Goal: Transaction & Acquisition: Purchase product/service

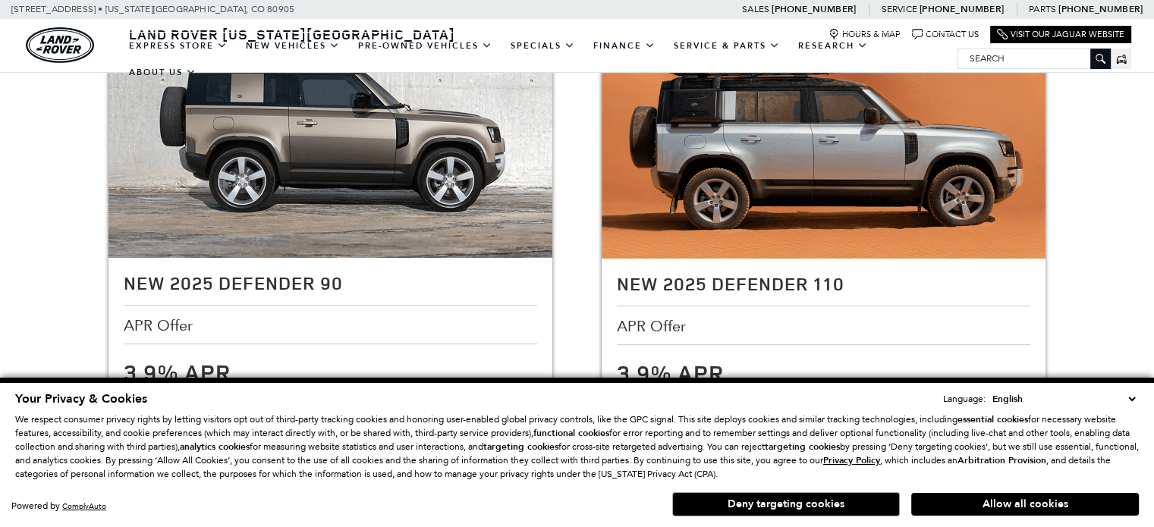
scroll to position [304, 0]
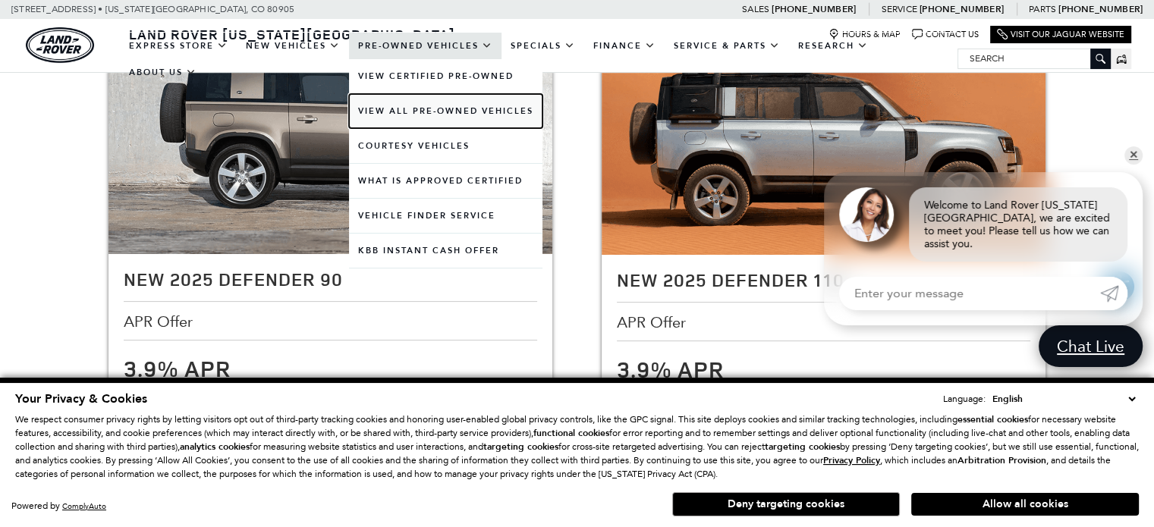
click at [398, 116] on link "View All Pre-Owned Vehicles" at bounding box center [446, 111] width 194 height 34
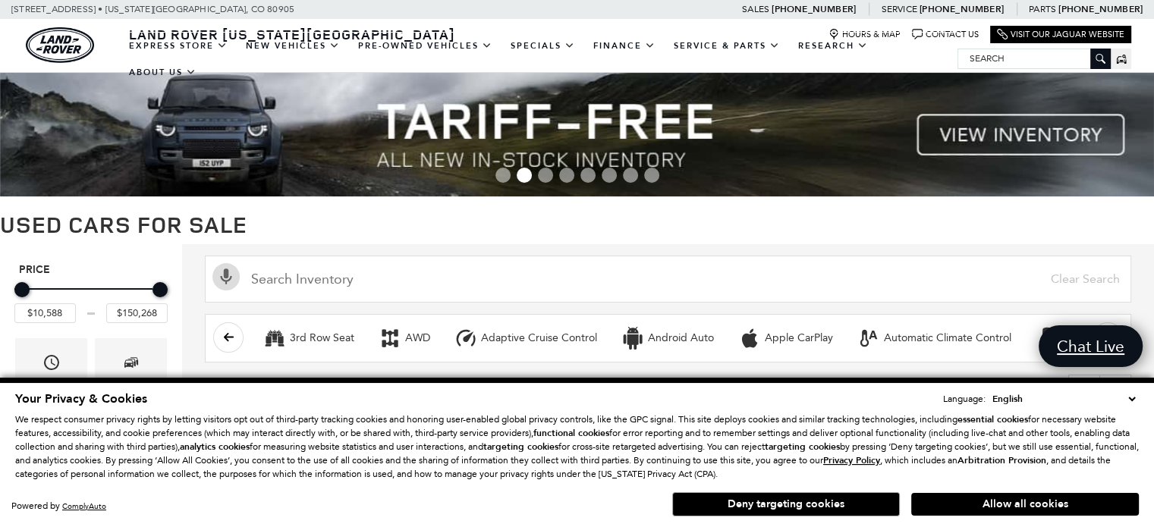
click at [1130, 397] on select "English Spanish / Español English / [GEOGRAPHIC_DATA] Korean / 한국어 Vietnamese /…" at bounding box center [1064, 399] width 150 height 15
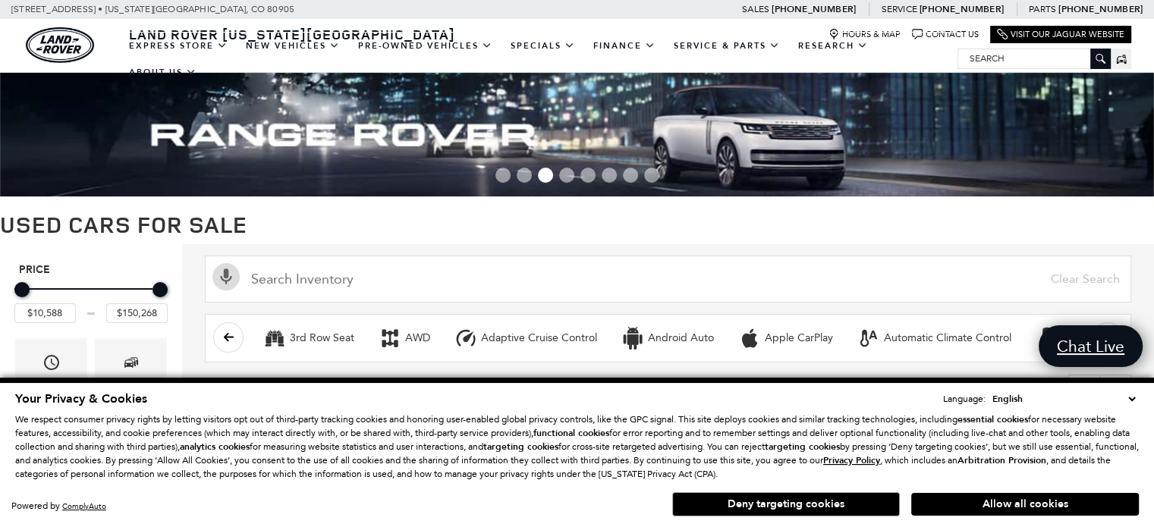
click at [1130, 397] on select "English Spanish / Español English / [GEOGRAPHIC_DATA] Korean / 한국어 Vietnamese /…" at bounding box center [1064, 399] width 150 height 15
click at [1048, 231] on h1 "Used Cars for Sale" at bounding box center [577, 224] width 1154 height 25
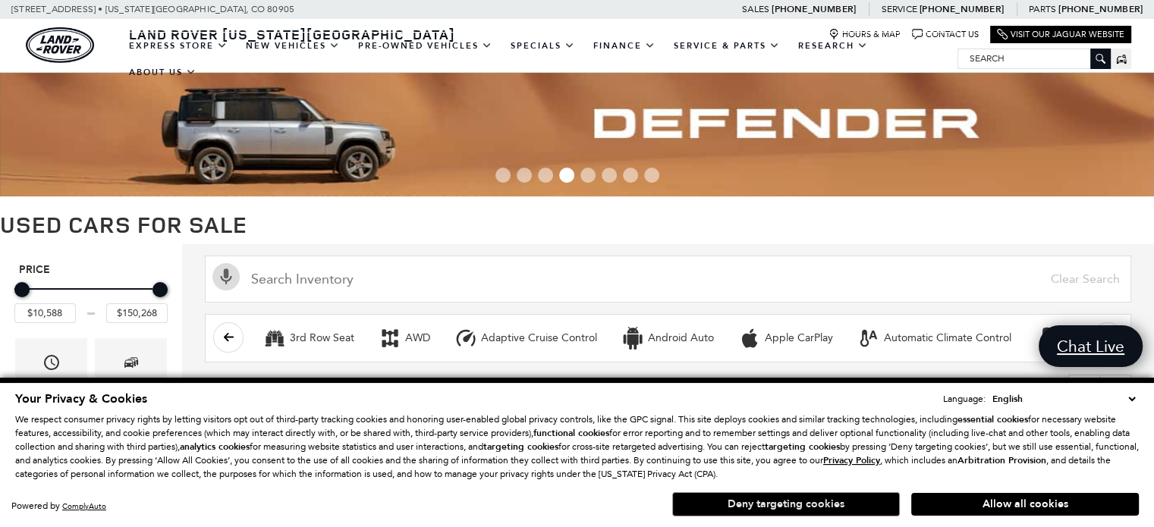
click at [786, 507] on button "Deny targeting cookies" at bounding box center [786, 505] width 228 height 24
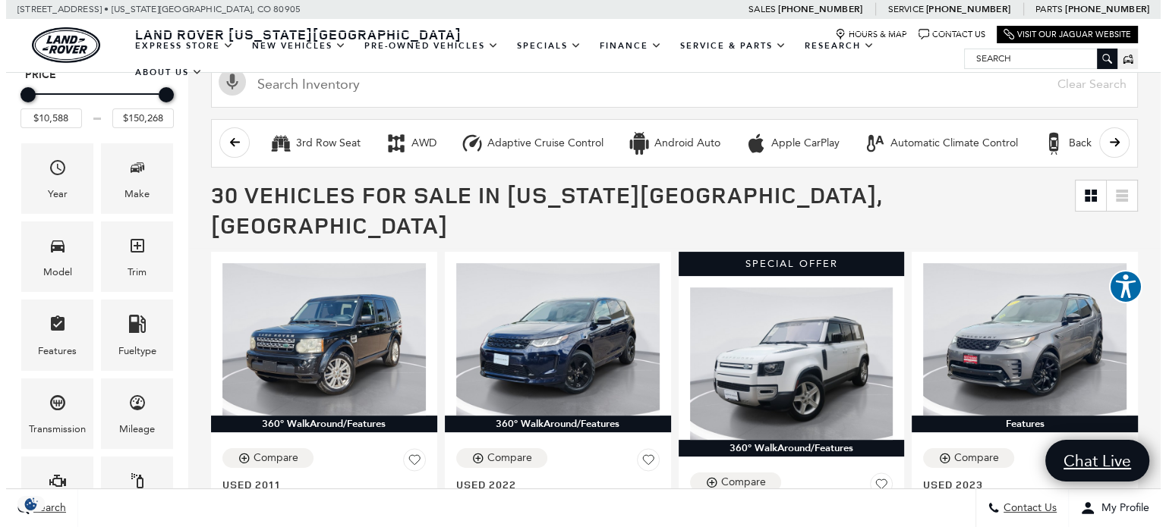
scroll to position [164, 0]
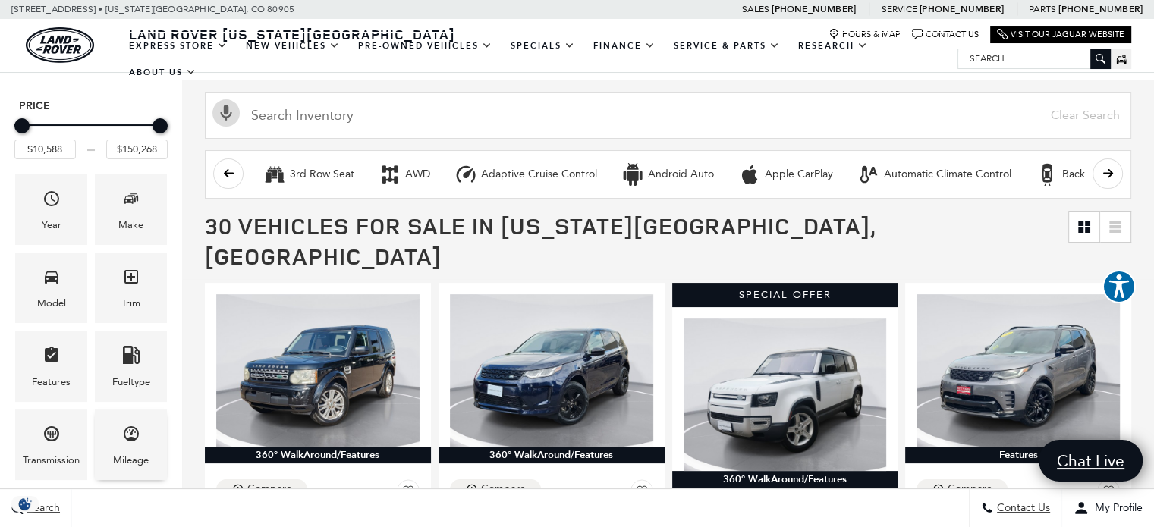
click at [125, 428] on icon "Mileage" at bounding box center [131, 434] width 15 height 15
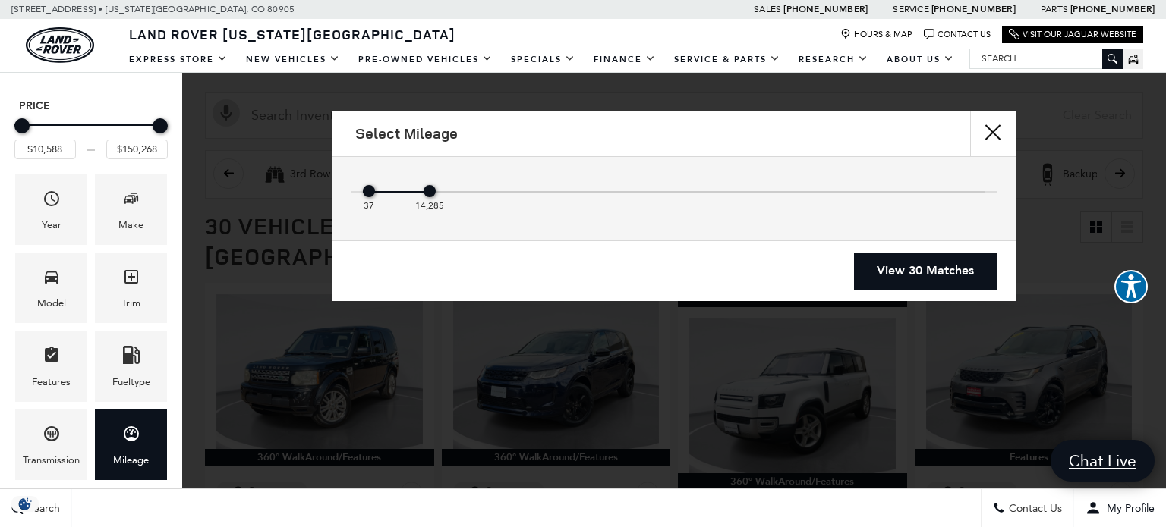
drag, startPoint x: 979, startPoint y: 189, endPoint x: 450, endPoint y: 225, distance: 530.2
click at [450, 225] on div "37 14,285" at bounding box center [673, 198] width 683 height 83
type input "$45,589"
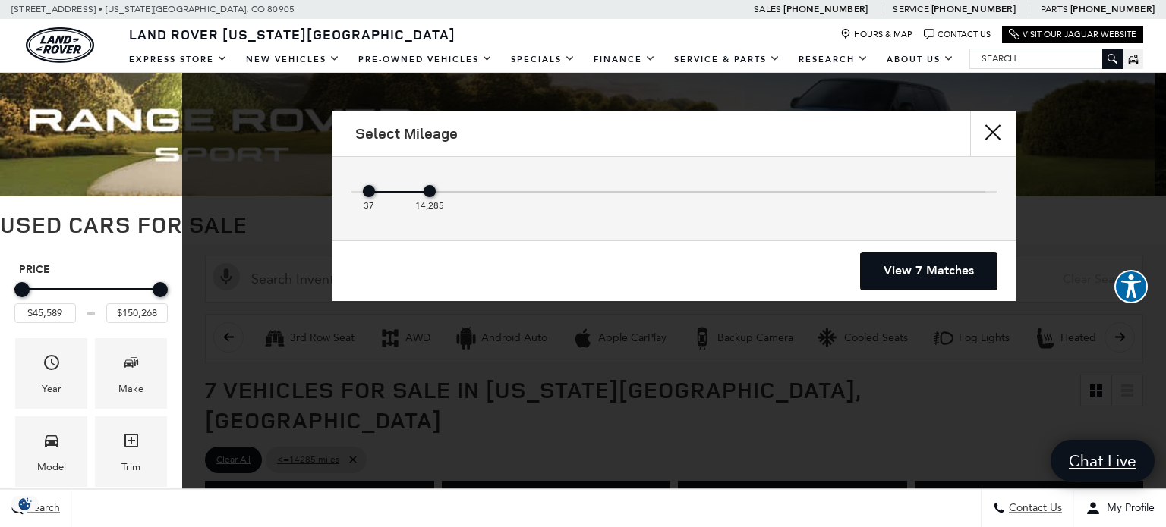
click at [913, 269] on link "View 7 Matches" at bounding box center [929, 271] width 136 height 37
